Goal: Check status: Check status

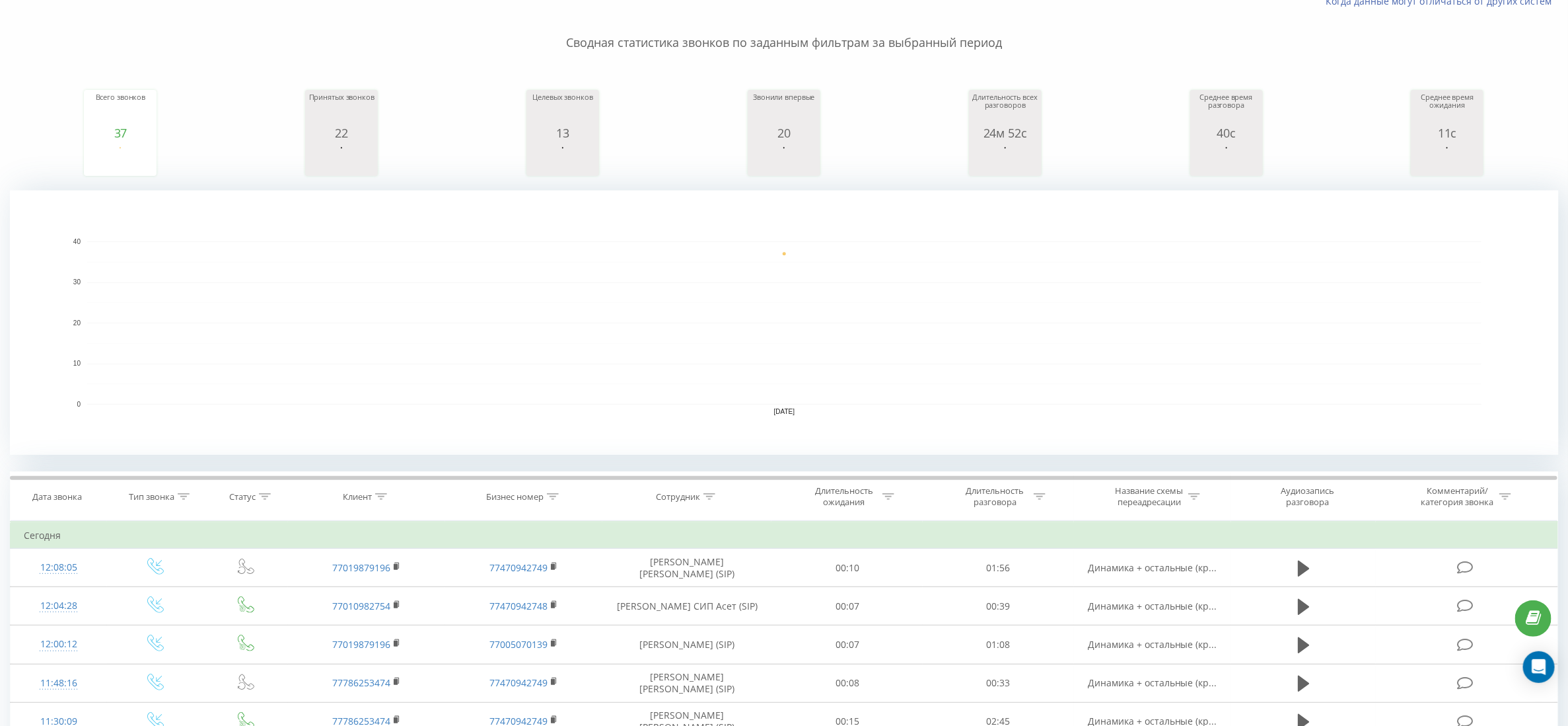
click at [266, 500] on icon at bounding box center [265, 496] width 12 height 7
click at [266, 502] on div at bounding box center [265, 497] width 12 height 11
click at [222, 605] on div "Введите значение" at bounding box center [246, 592] width 116 height 25
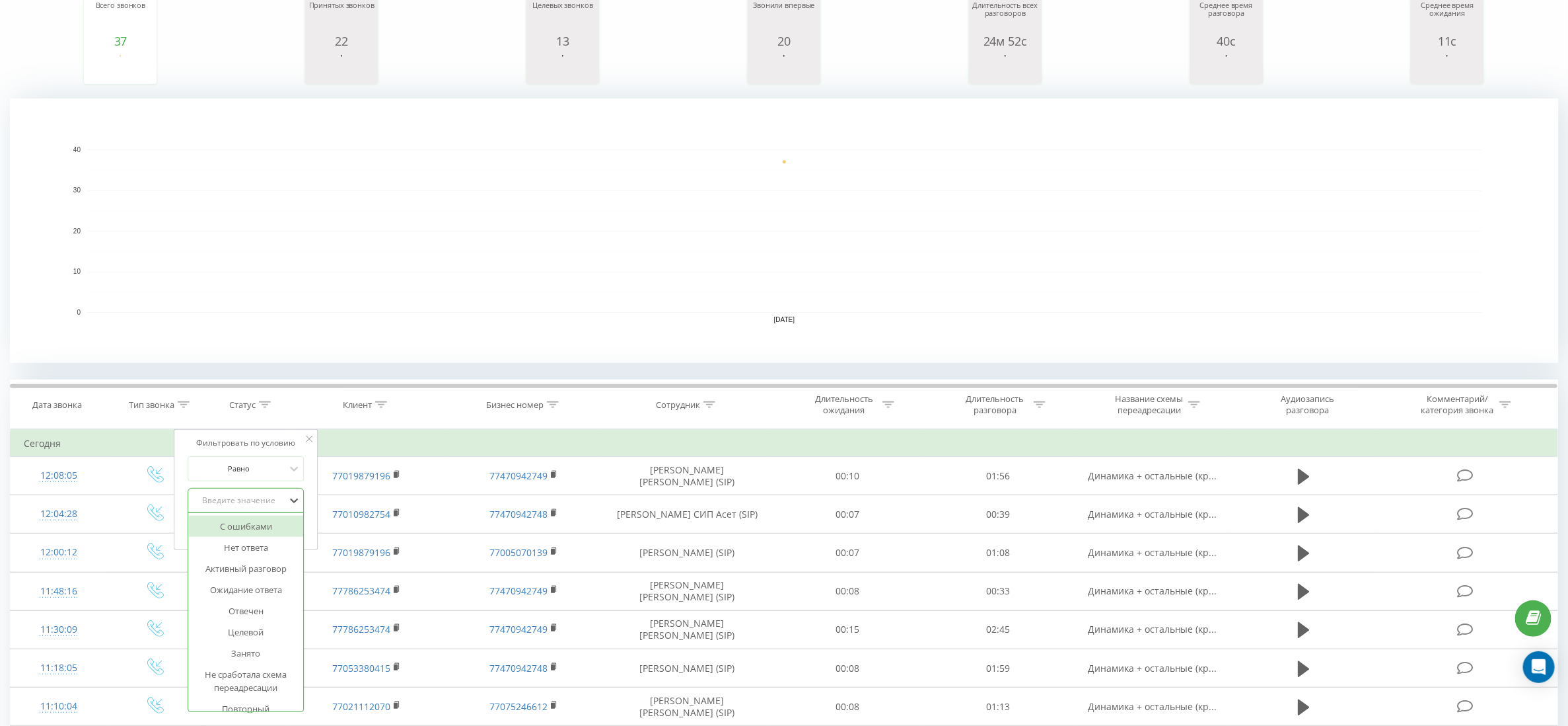
click at [293, 406] on div "Клиент" at bounding box center [367, 404] width 157 height 11
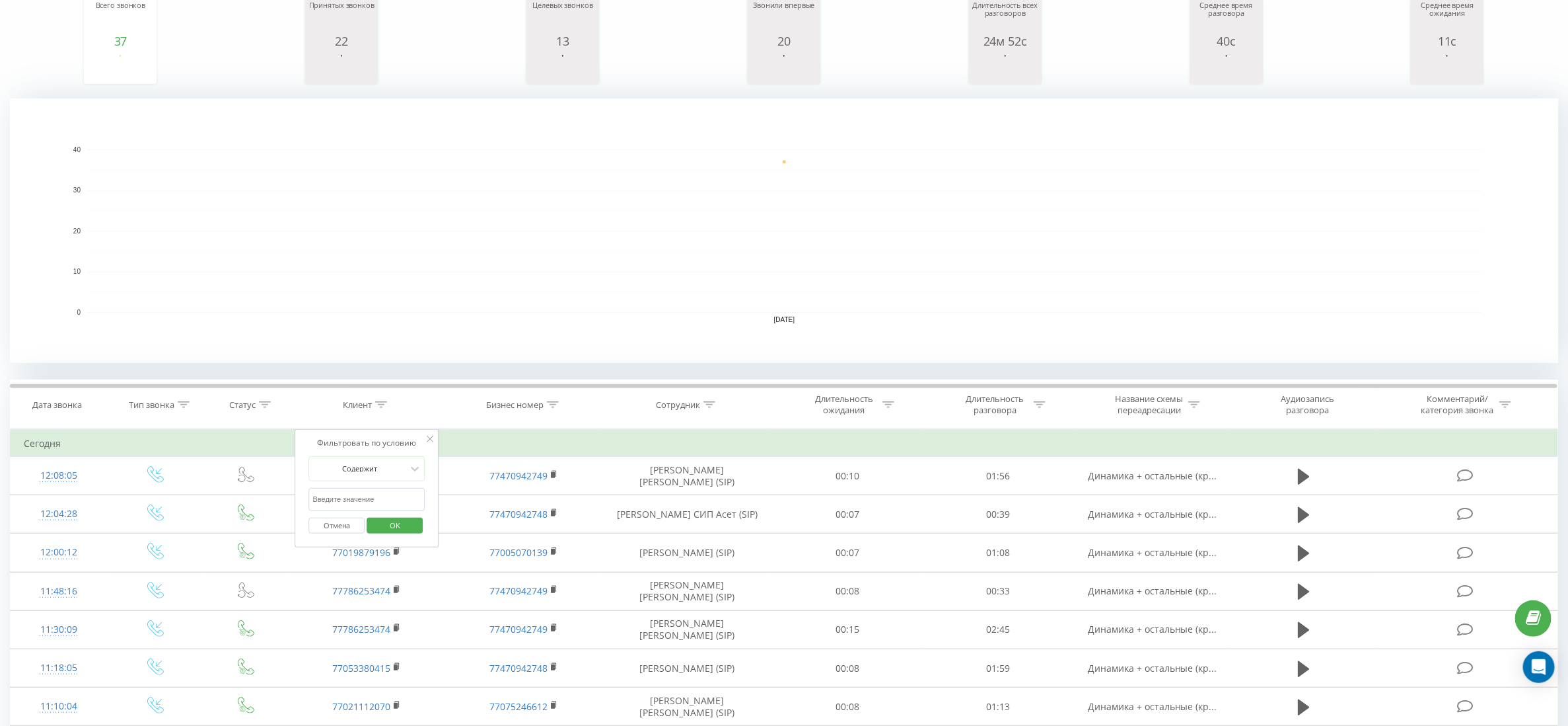
click at [714, 407] on icon at bounding box center [709, 404] width 12 height 7
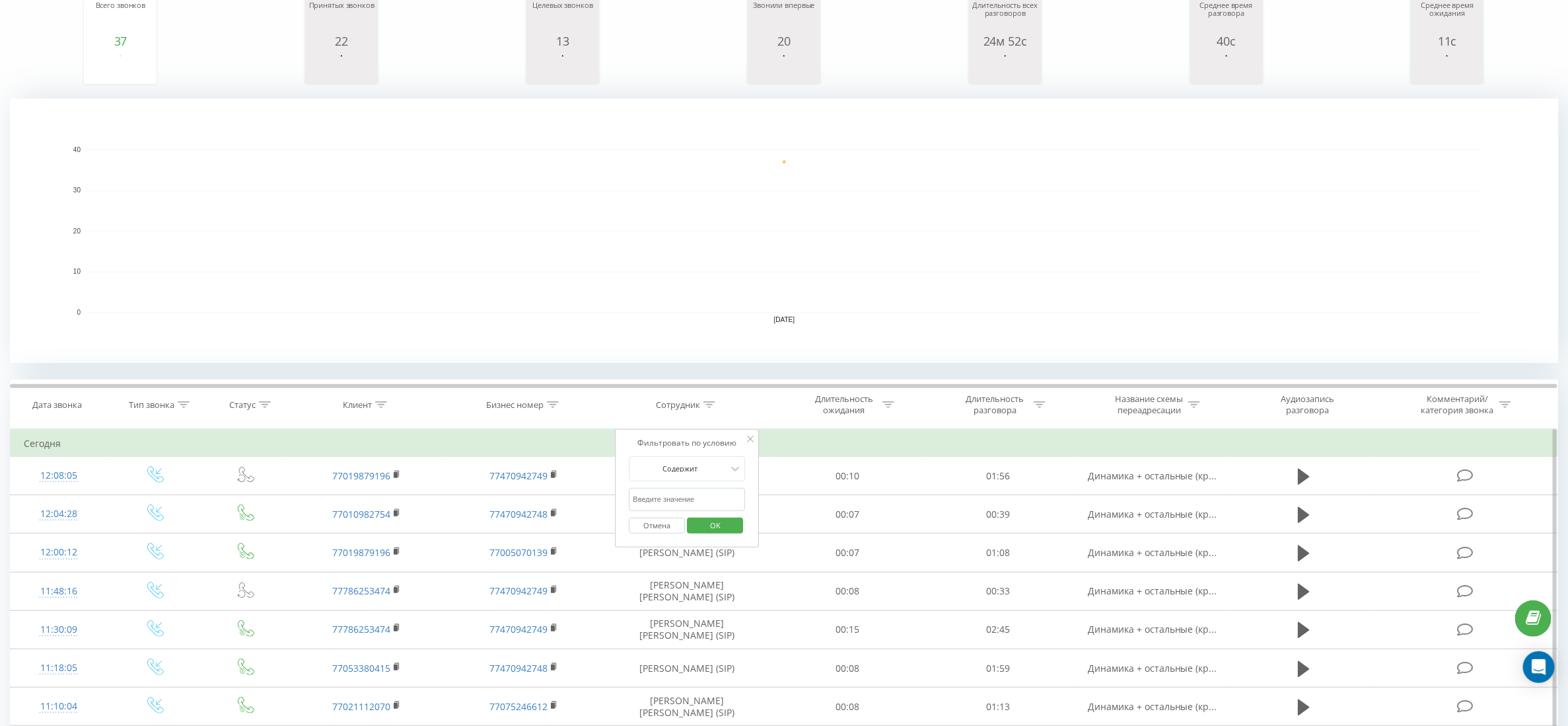
click at [677, 505] on input "text" at bounding box center [688, 499] width 116 height 23
type input "жандос"
click at [719, 534] on span "OK" at bounding box center [716, 525] width 37 height 21
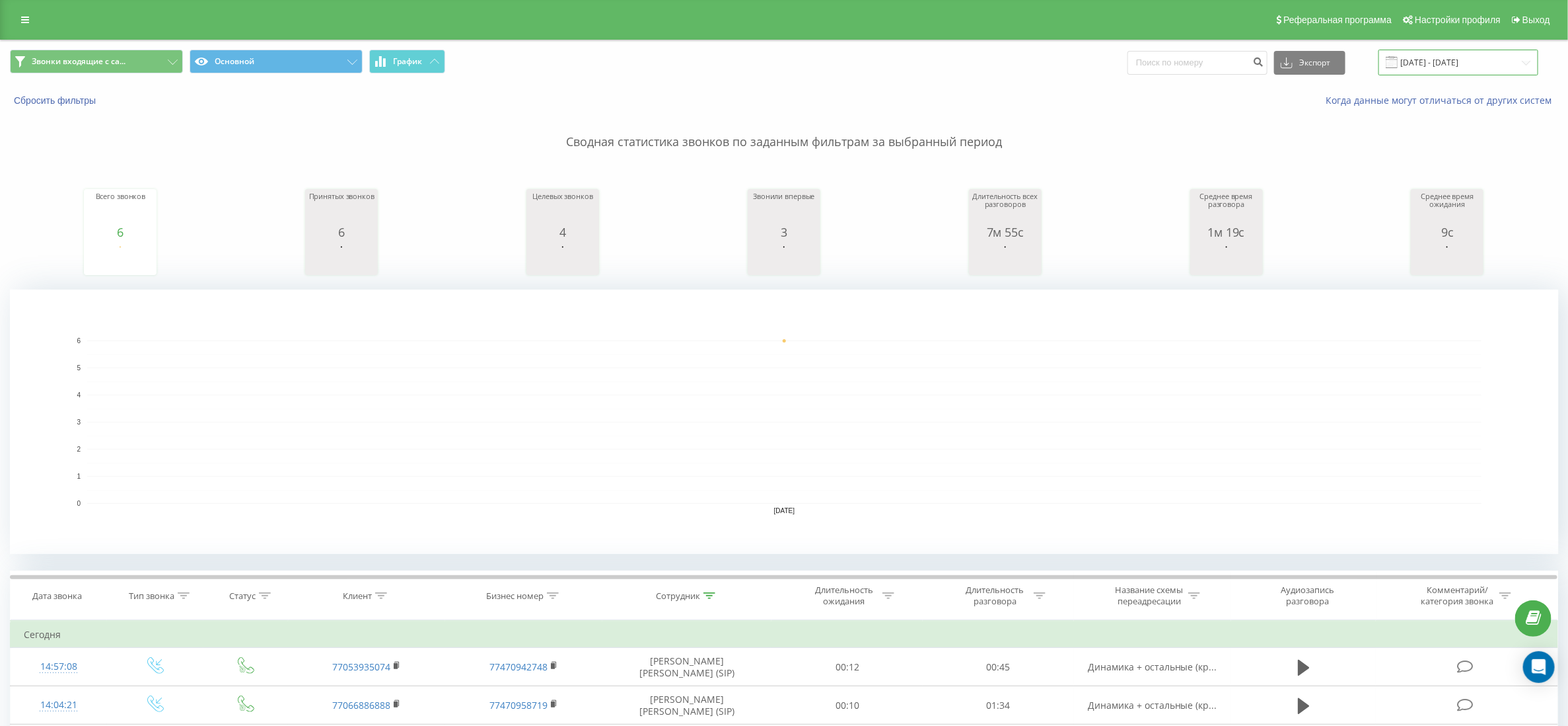
click at [1479, 62] on input "[DATE] - [DATE]" at bounding box center [1459, 62] width 160 height 26
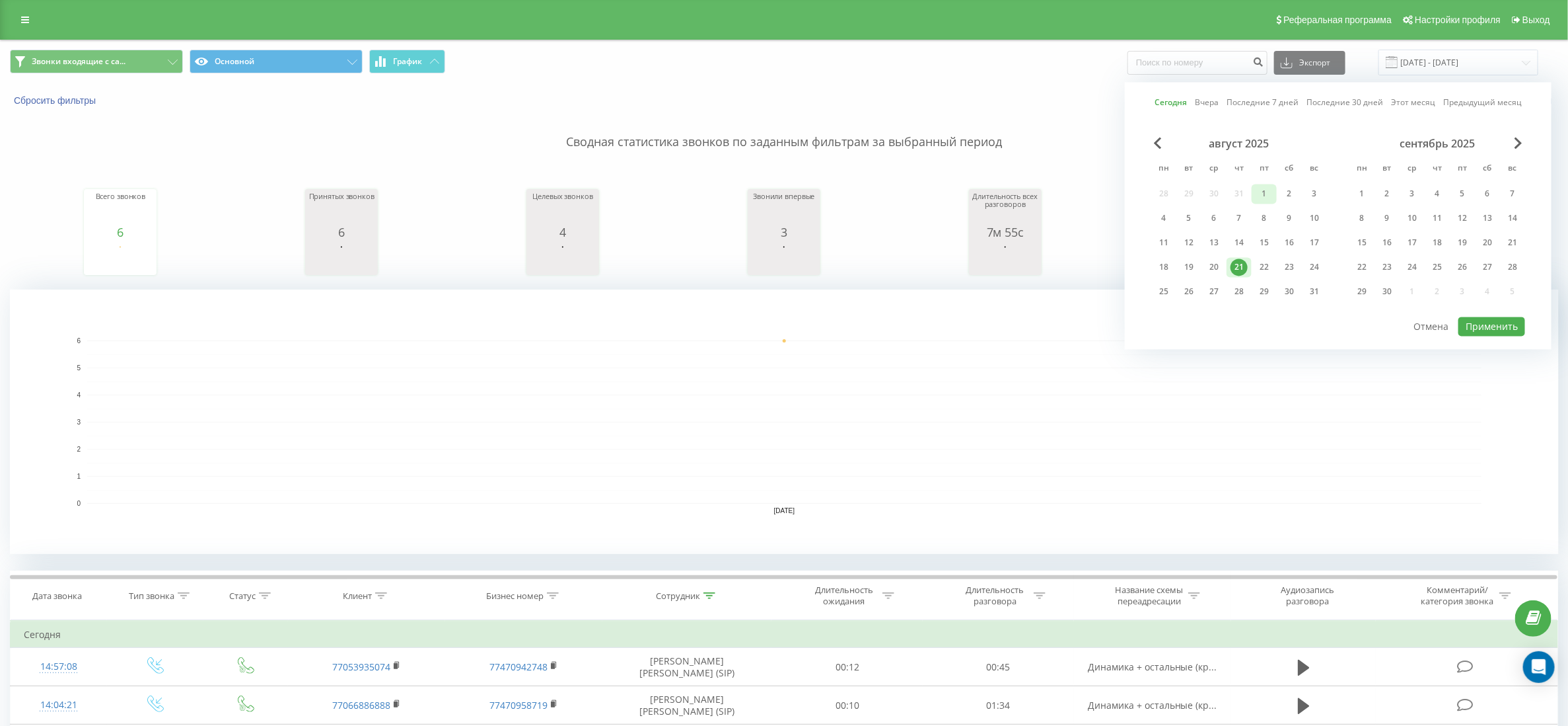
click at [1264, 187] on div "1" at bounding box center [1264, 194] width 17 height 17
click at [1236, 259] on div "21" at bounding box center [1239, 267] width 17 height 17
click at [1494, 323] on button "Применить" at bounding box center [1493, 326] width 67 height 20
type input "[DATE] - [DATE]"
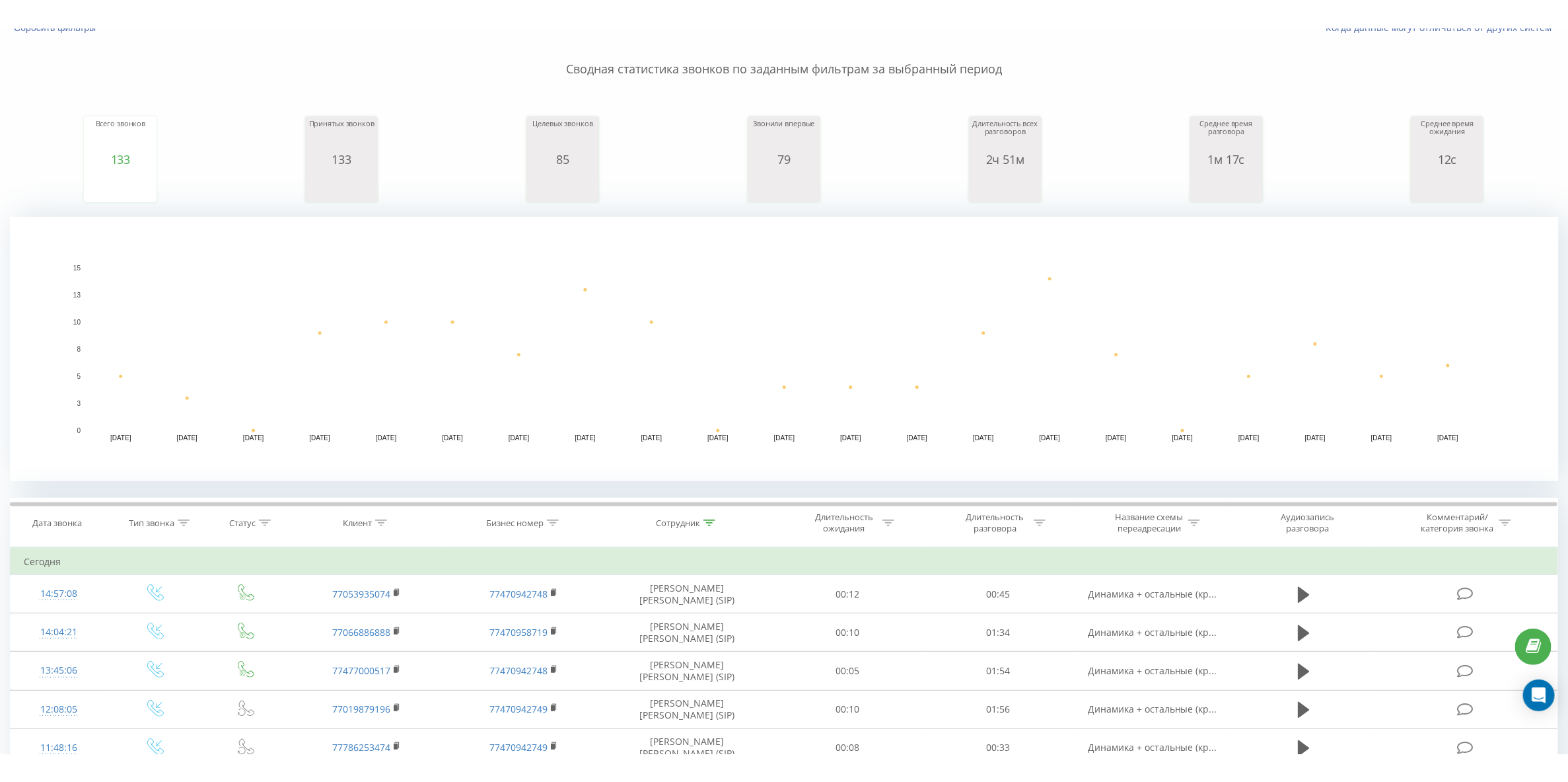
scroll to position [99, 0]
